Goal: Navigation & Orientation: Find specific page/section

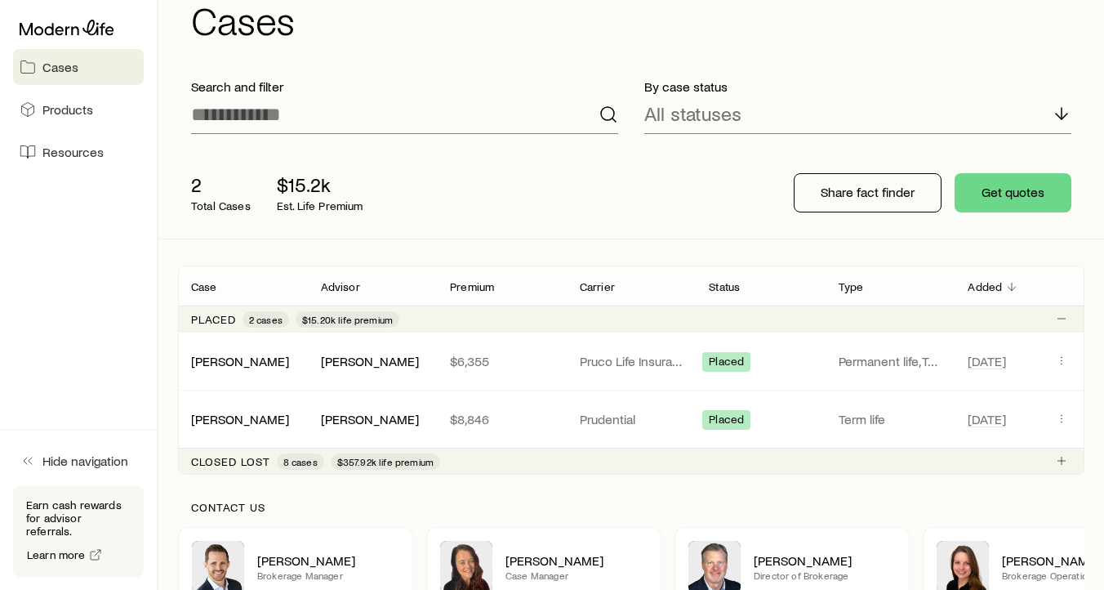
scroll to position [54, 0]
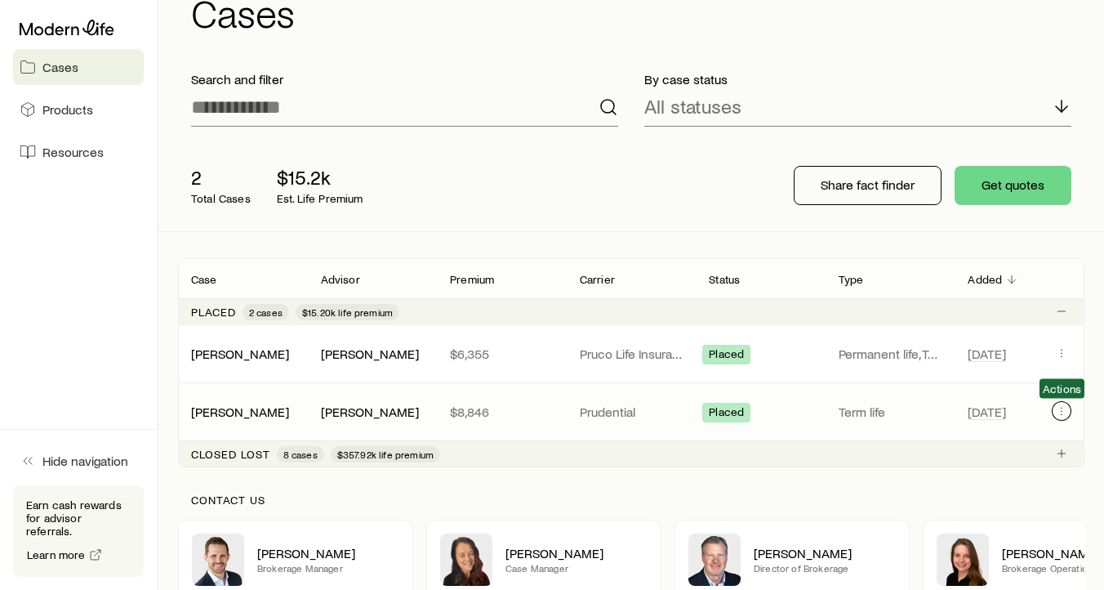
click at [1059, 403] on button "Client cases" at bounding box center [1062, 411] width 20 height 20
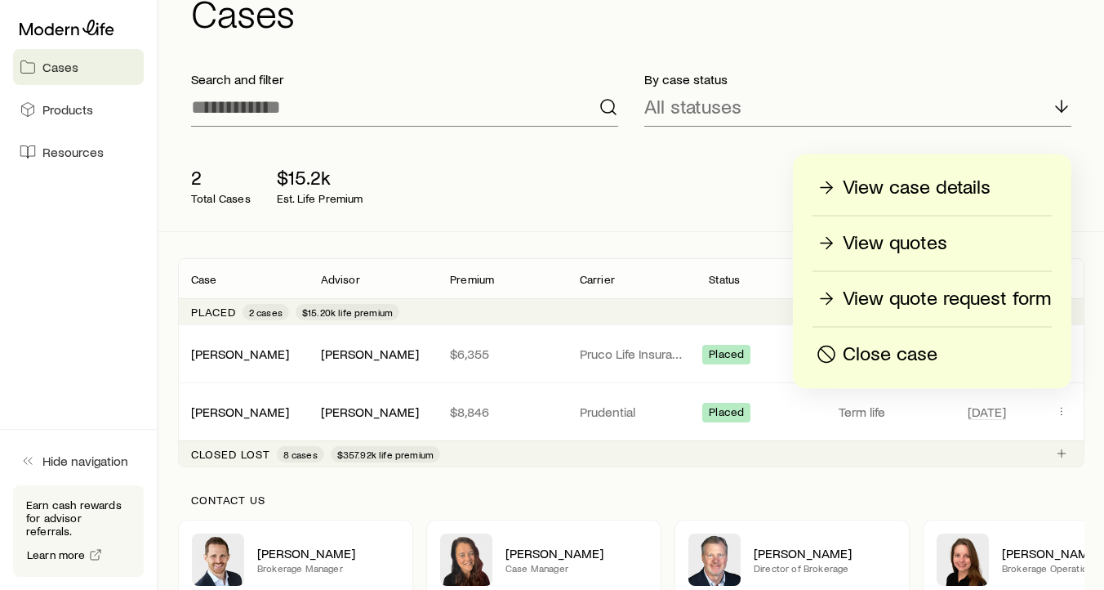
click at [893, 181] on p "View case details" at bounding box center [917, 188] width 148 height 26
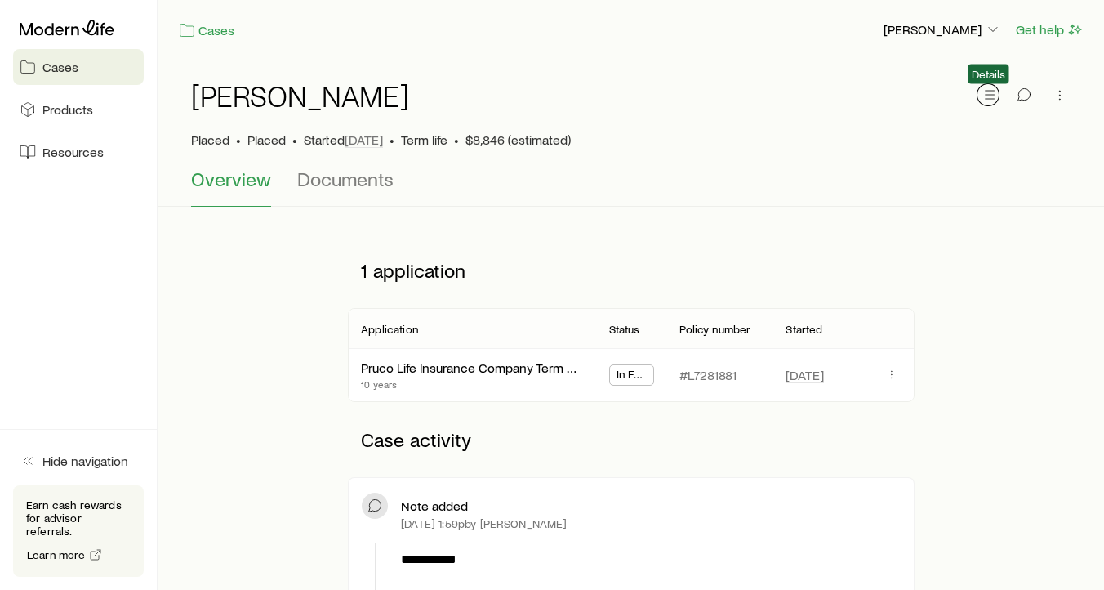
click at [987, 97] on icon "button" at bounding box center [988, 95] width 16 height 16
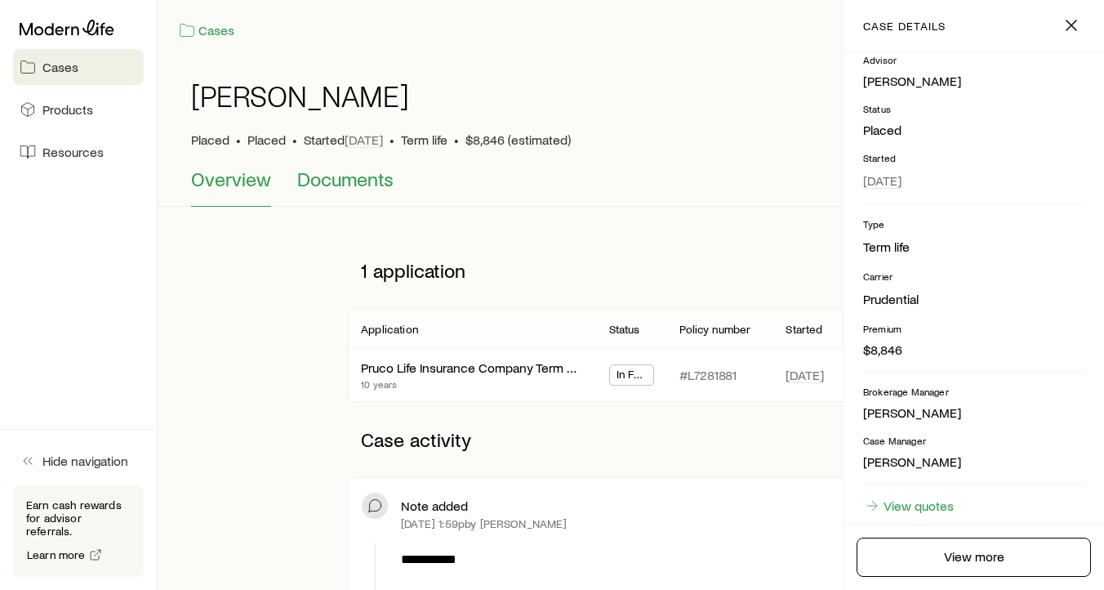
click at [332, 181] on span "Documents" at bounding box center [345, 178] width 96 height 23
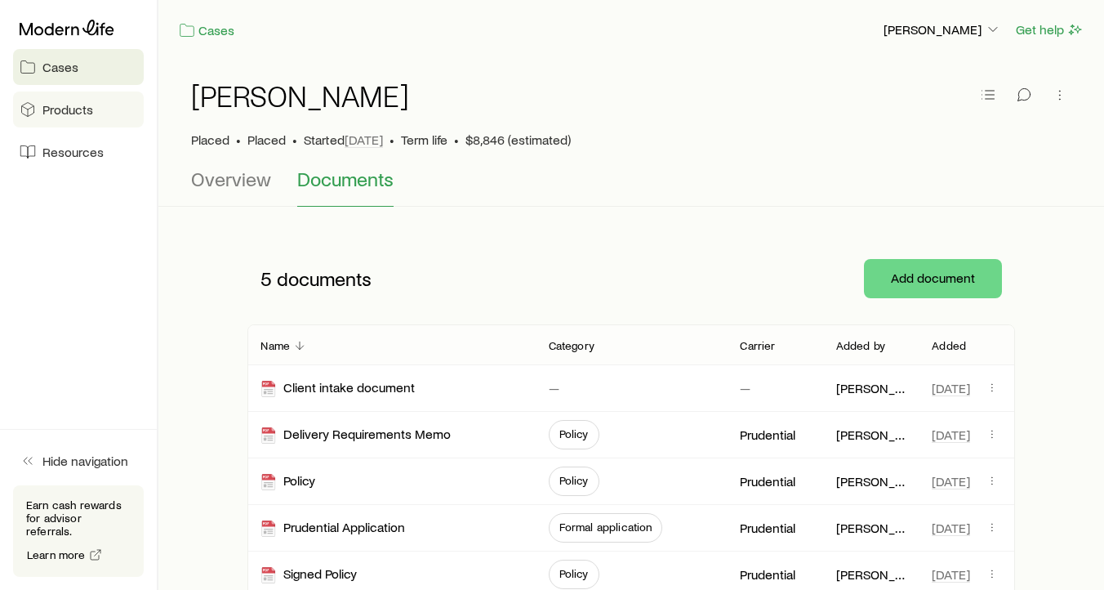
click at [65, 114] on span "Products" at bounding box center [67, 109] width 51 height 16
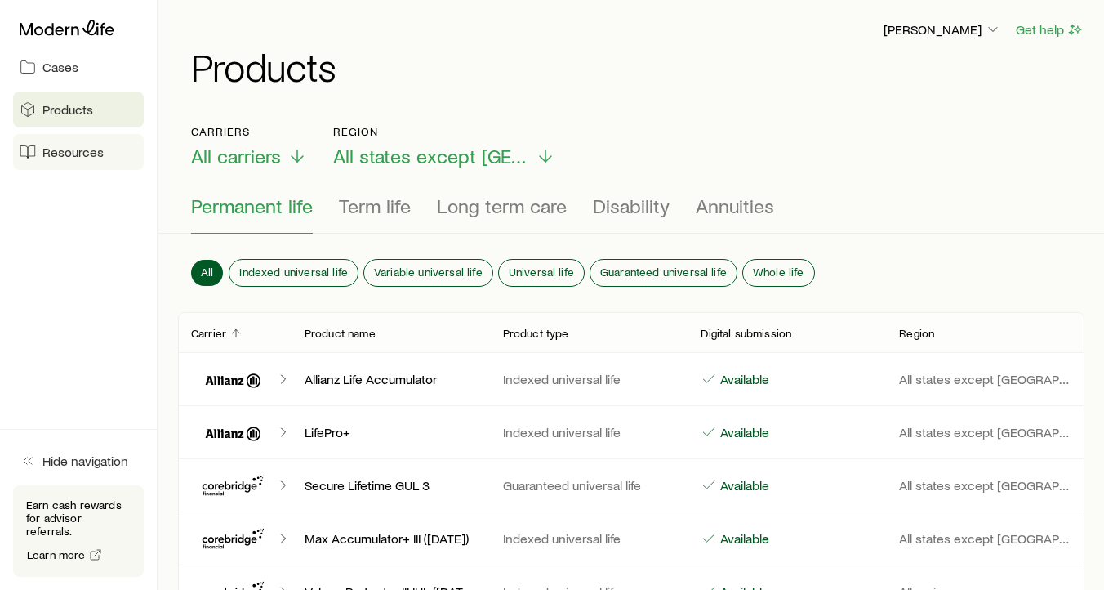
click at [89, 157] on span "Resources" at bounding box center [72, 152] width 61 height 16
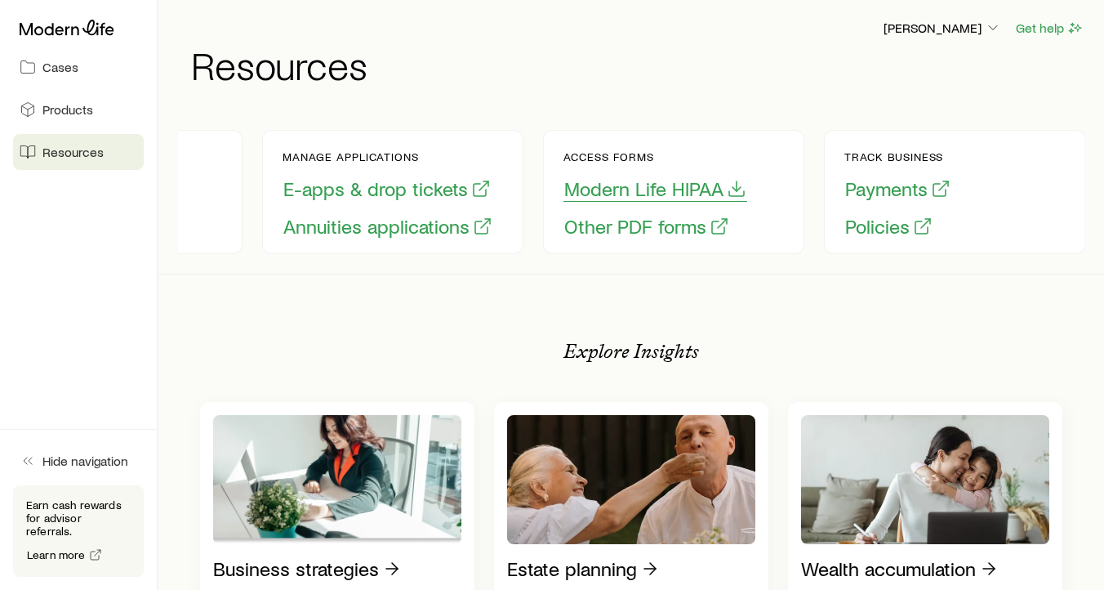
scroll to position [0, 198]
click at [895, 194] on button "Payments" at bounding box center [897, 188] width 107 height 25
click at [895, 191] on button "Payments" at bounding box center [897, 188] width 107 height 25
click at [880, 229] on button "Policies" at bounding box center [888, 226] width 89 height 25
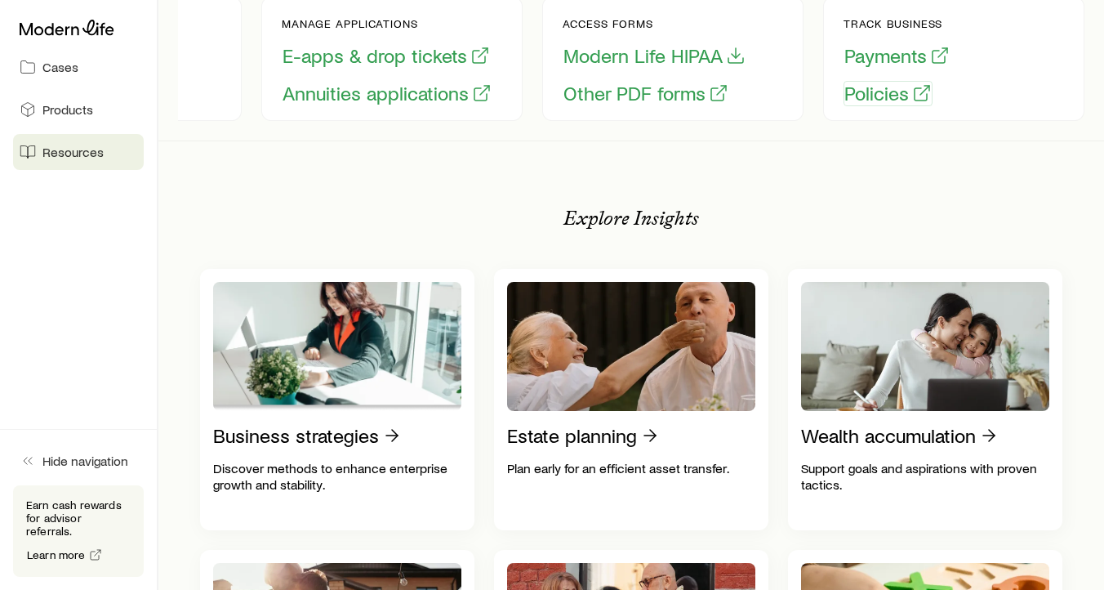
scroll to position [0, 0]
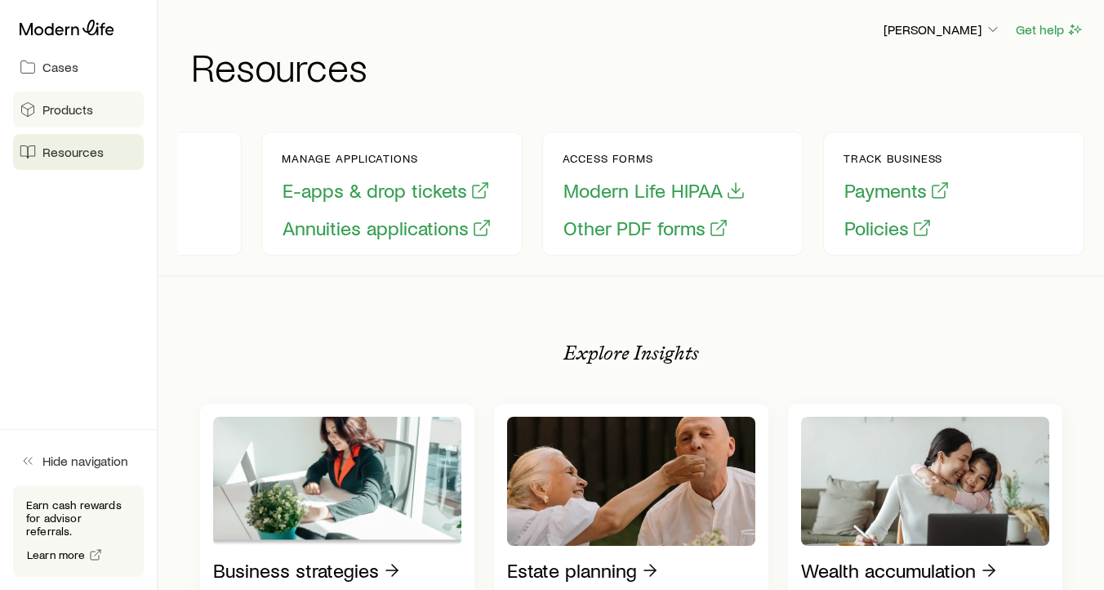
click at [87, 108] on span "Products" at bounding box center [67, 109] width 51 height 16
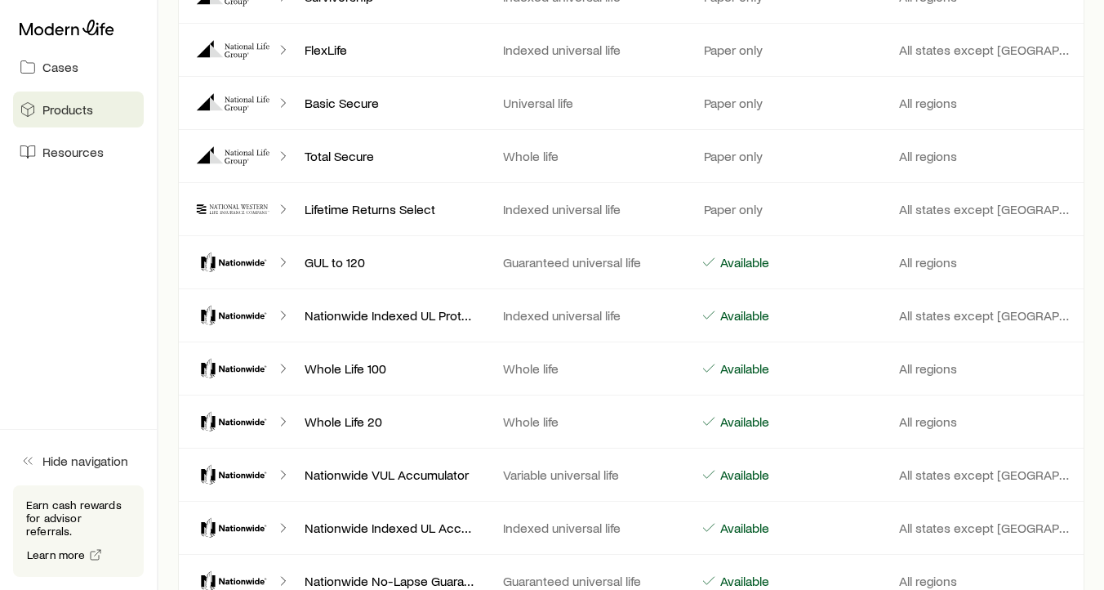
scroll to position [4249, 0]
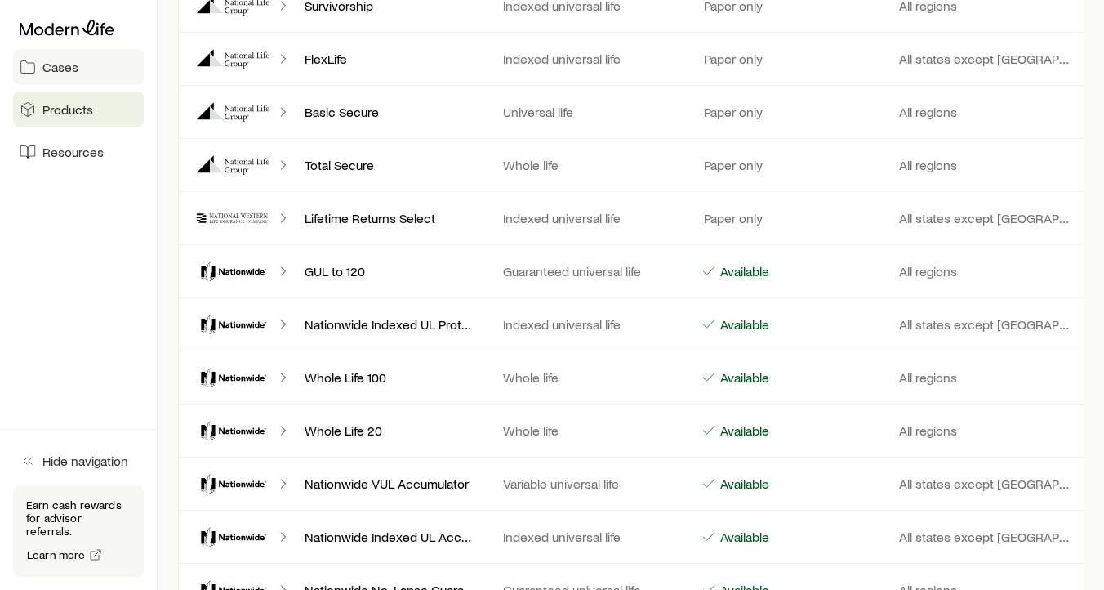
click at [64, 69] on span "Cases" at bounding box center [60, 67] width 36 height 16
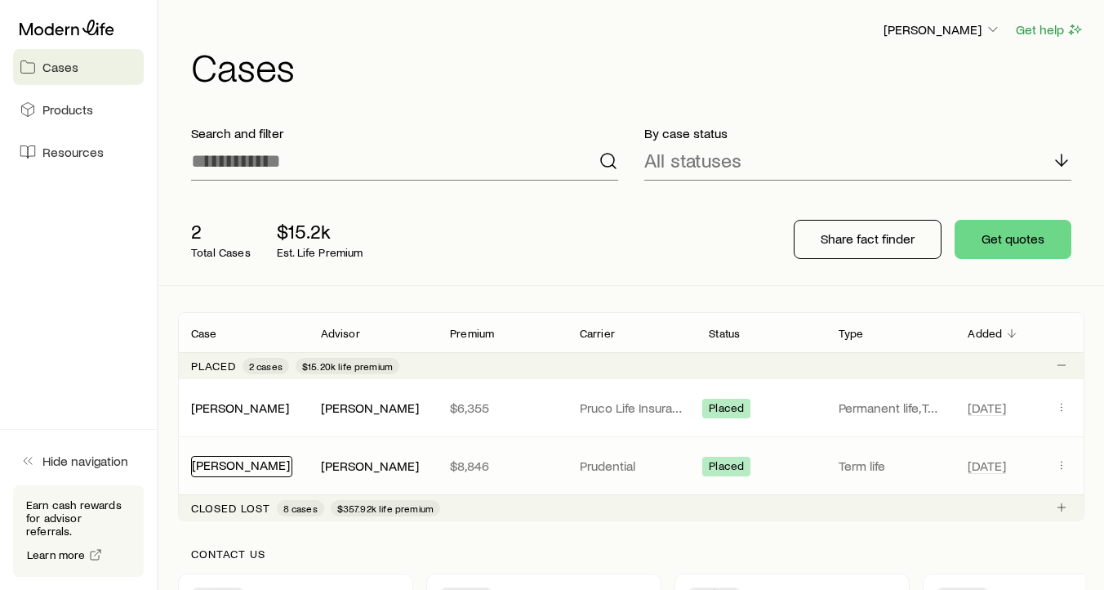
click at [234, 464] on link "[PERSON_NAME]" at bounding box center [241, 465] width 98 height 16
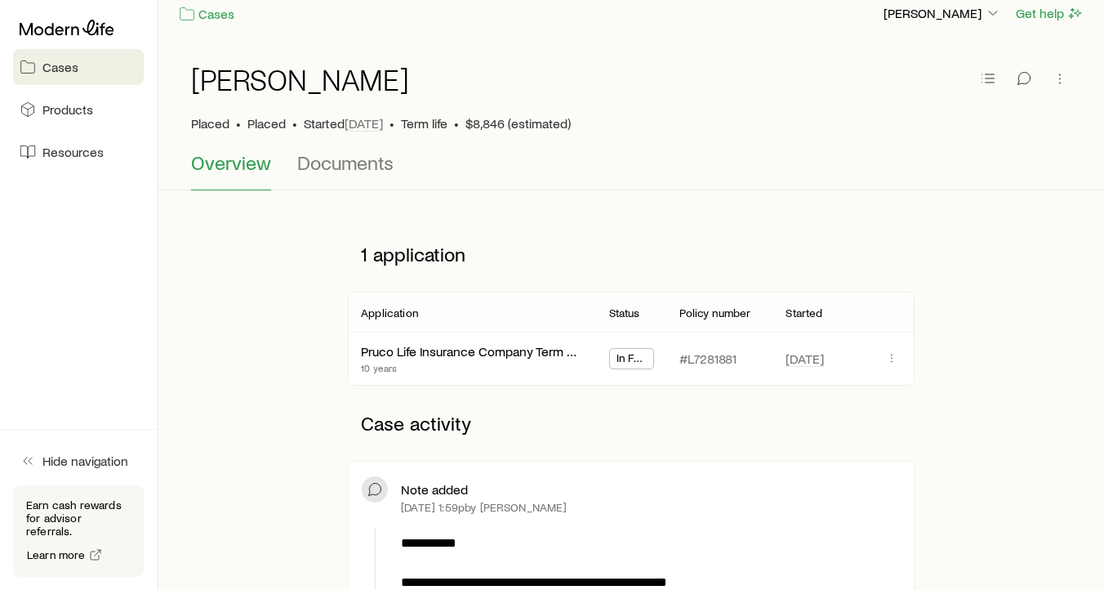
scroll to position [21, 0]
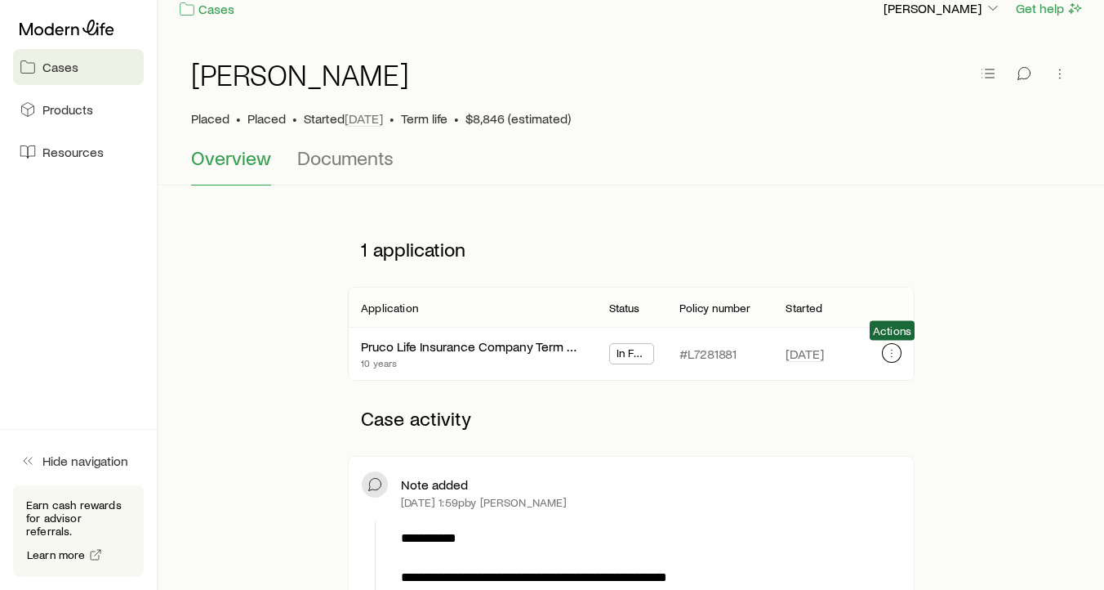
click at [891, 354] on icon "button" at bounding box center [891, 352] width 13 height 13
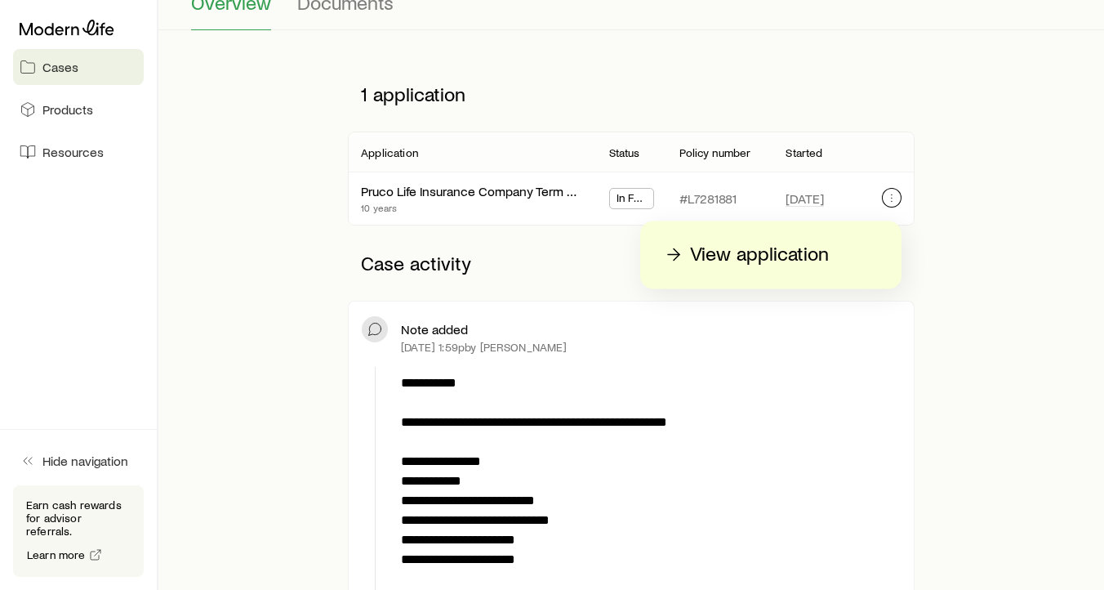
scroll to position [0, 0]
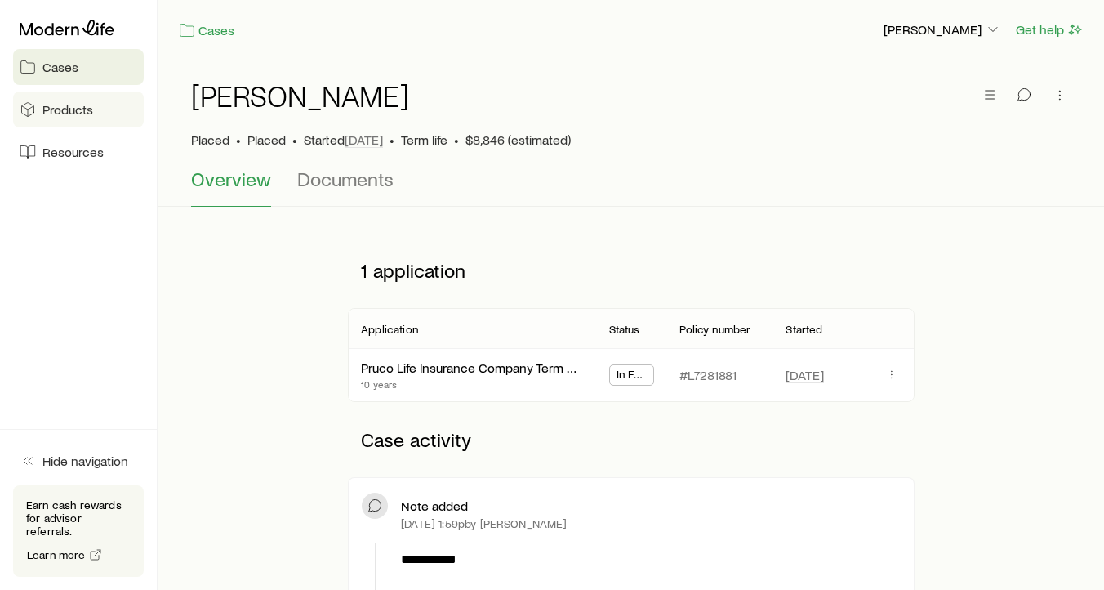
click at [82, 108] on span "Products" at bounding box center [67, 109] width 51 height 16
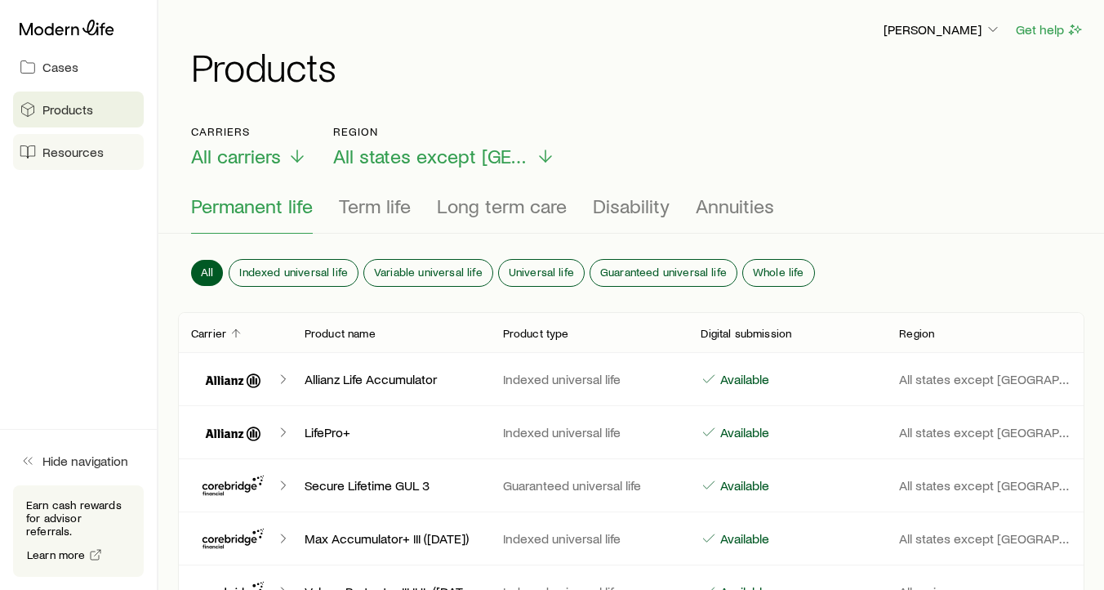
click at [65, 155] on span "Resources" at bounding box center [72, 152] width 61 height 16
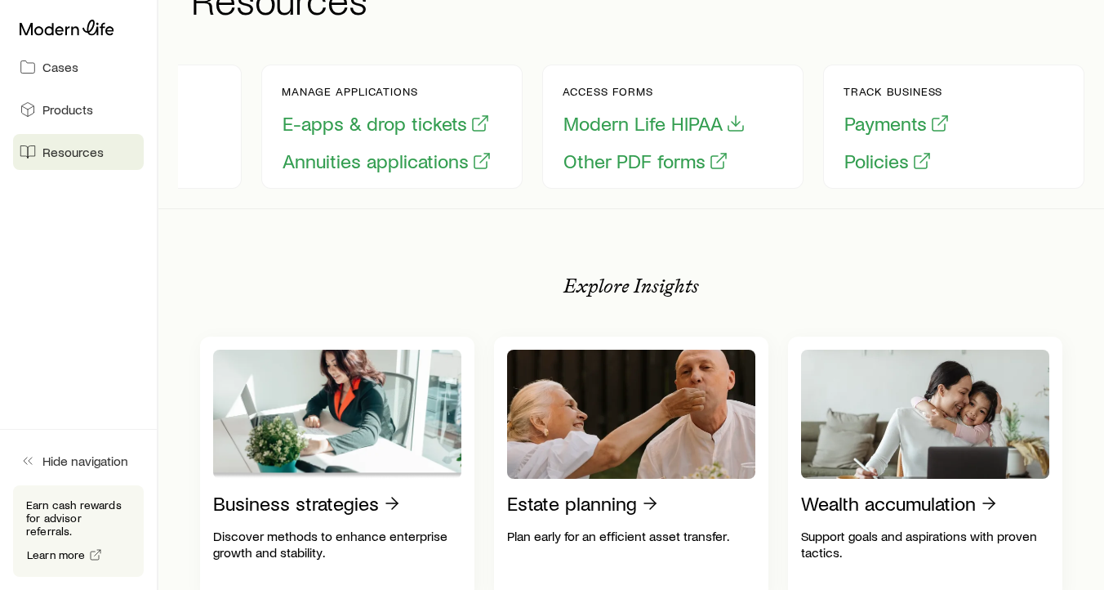
scroll to position [55, 0]
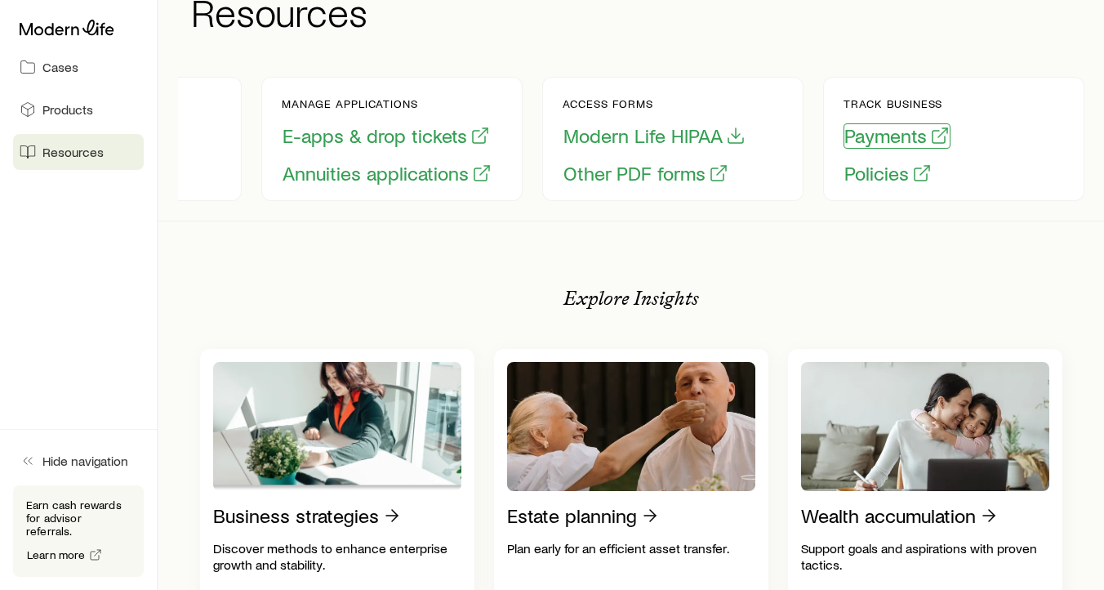
click at [894, 137] on button "Payments" at bounding box center [897, 135] width 107 height 25
